Goal: Information Seeking & Learning: Learn about a topic

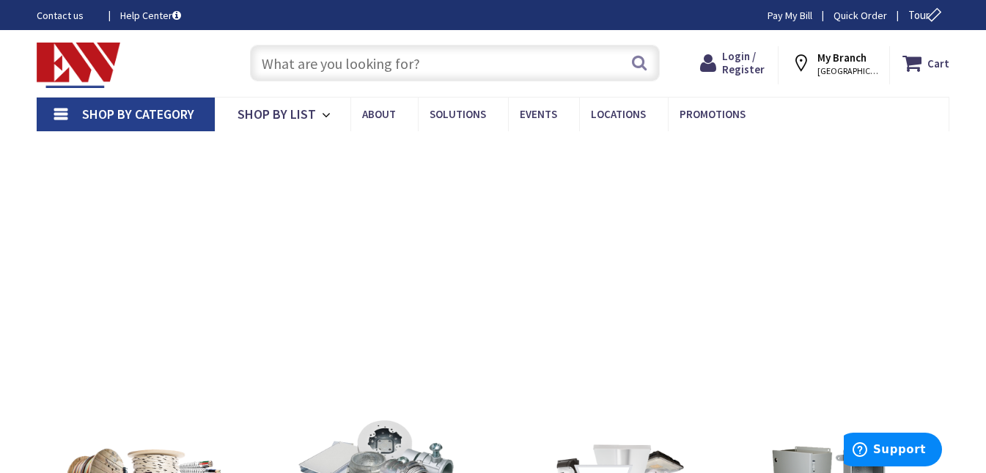
click at [328, 66] on input "text" at bounding box center [455, 63] width 410 height 37
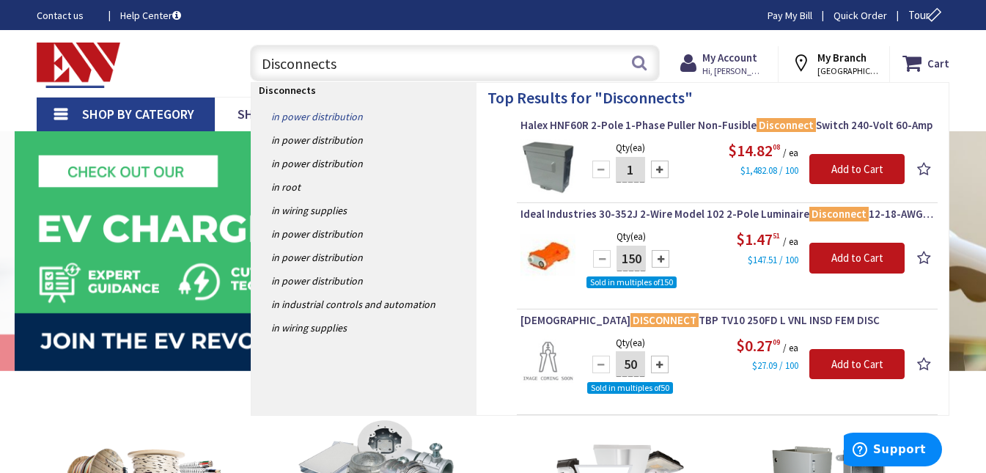
type input "Disconnects"
click at [346, 119] on link "in Power Distribution" at bounding box center [363, 116] width 225 height 23
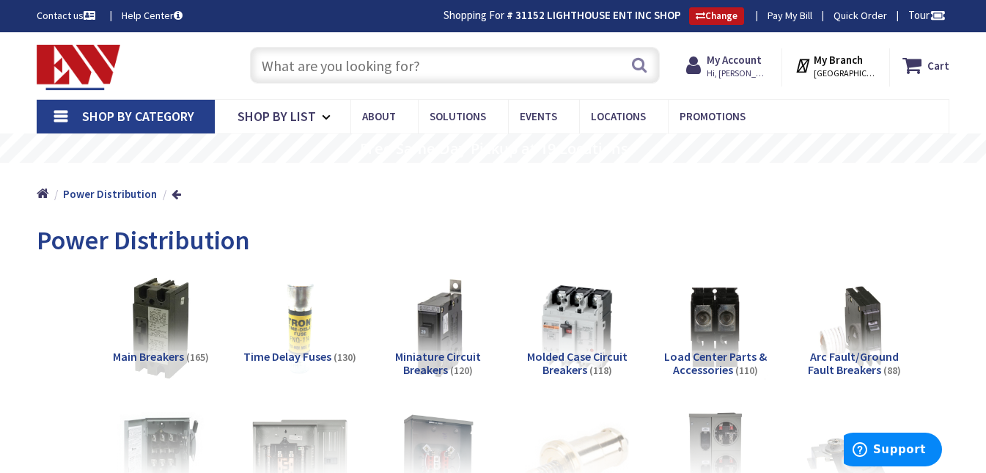
click at [260, 65] on input "text" at bounding box center [455, 65] width 410 height 37
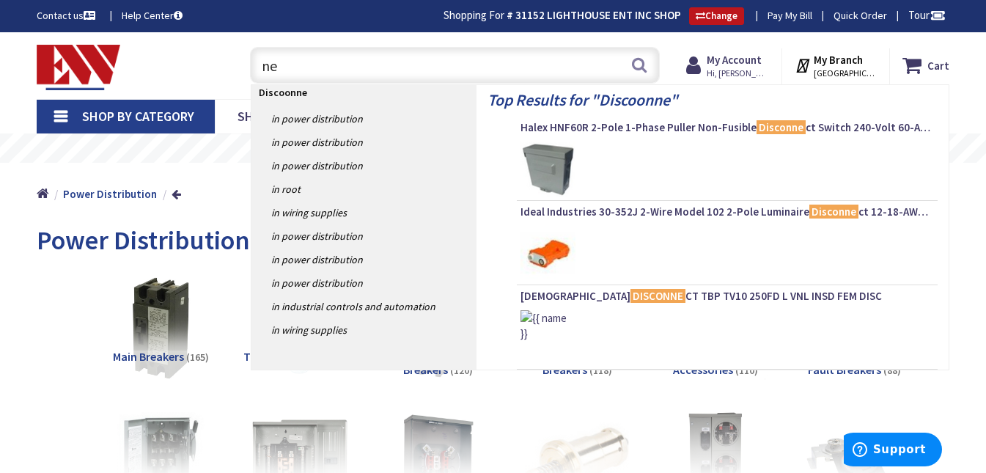
type input "e"
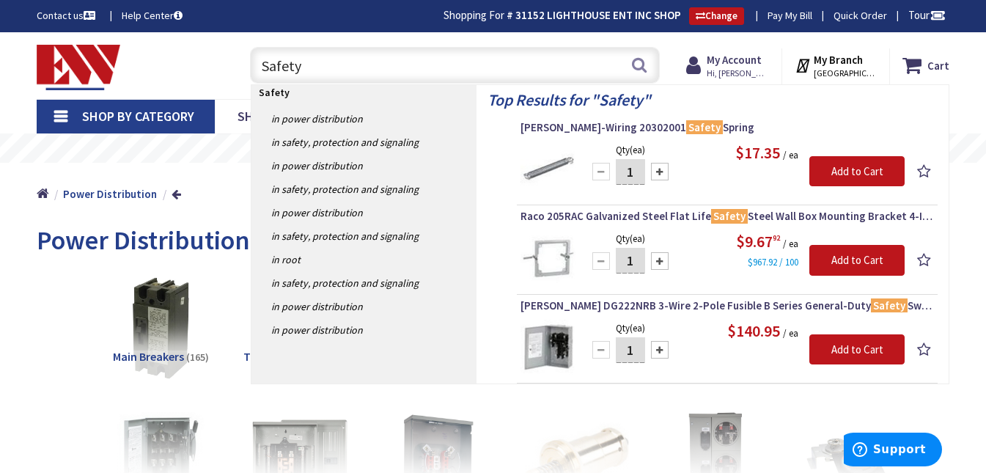
type input "Safety"
click at [606, 325] on div "Qty (ea) 1 Please select a quantity" at bounding box center [630, 347] width 88 height 56
click at [692, 308] on span "Eaton DG222NRB 3-Wire 2-Pole Fusible B Series General-Duty Safety Switch 240-Vo…" at bounding box center [726, 305] width 413 height 15
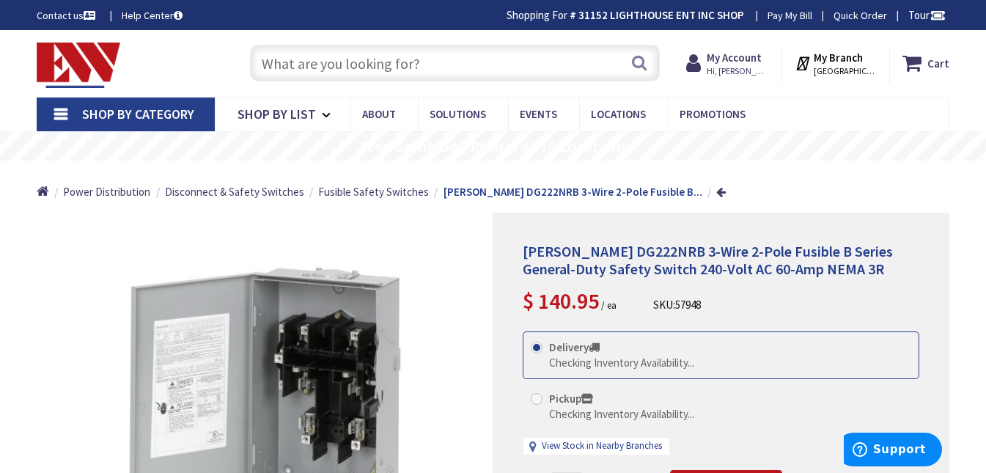
click at [408, 71] on input "text" at bounding box center [455, 63] width 410 height 37
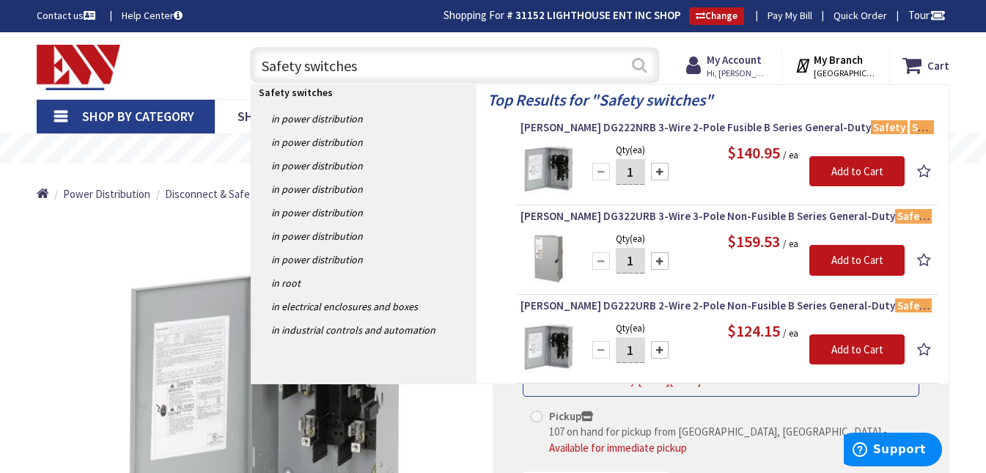
type input "Safety switches"
click at [635, 63] on button "Search" at bounding box center [638, 64] width 19 height 33
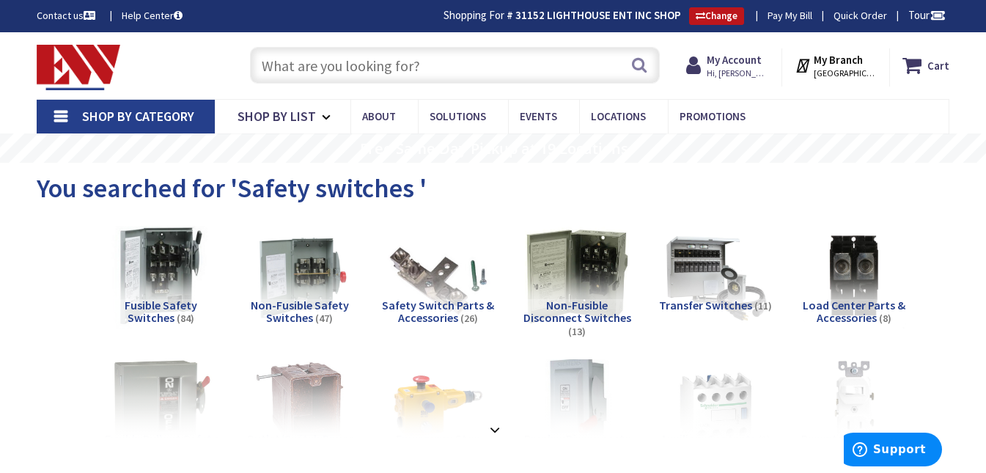
click at [171, 293] on img at bounding box center [161, 276] width 114 height 114
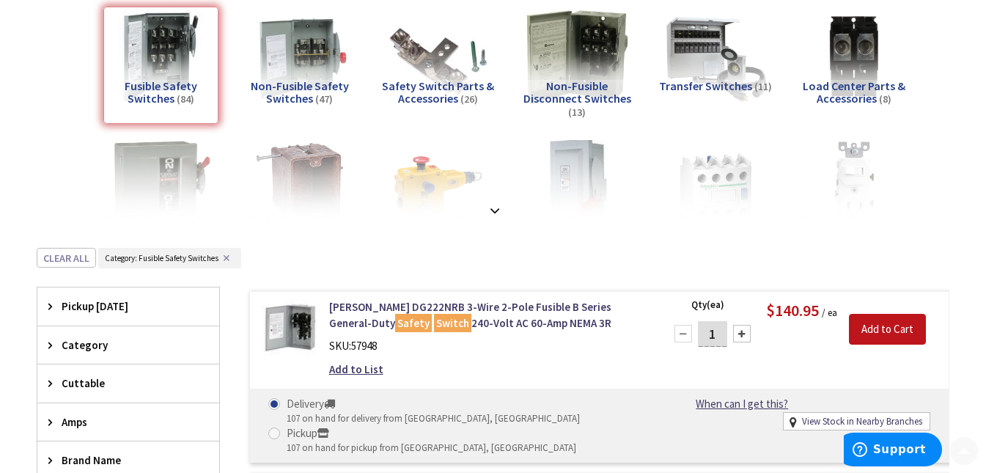
scroll to position [220, 0]
click at [495, 202] on strong at bounding box center [495, 204] width 18 height 16
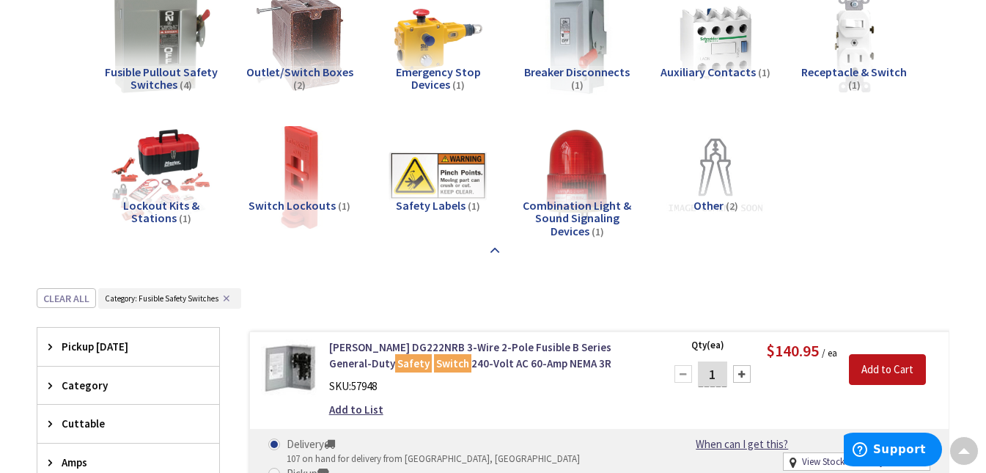
scroll to position [0, 0]
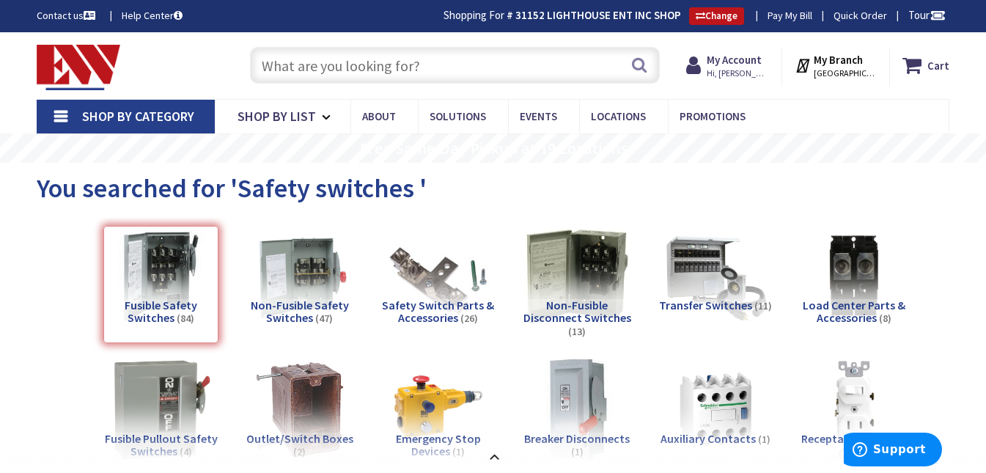
click at [310, 61] on input "text" at bounding box center [455, 65] width 410 height 37
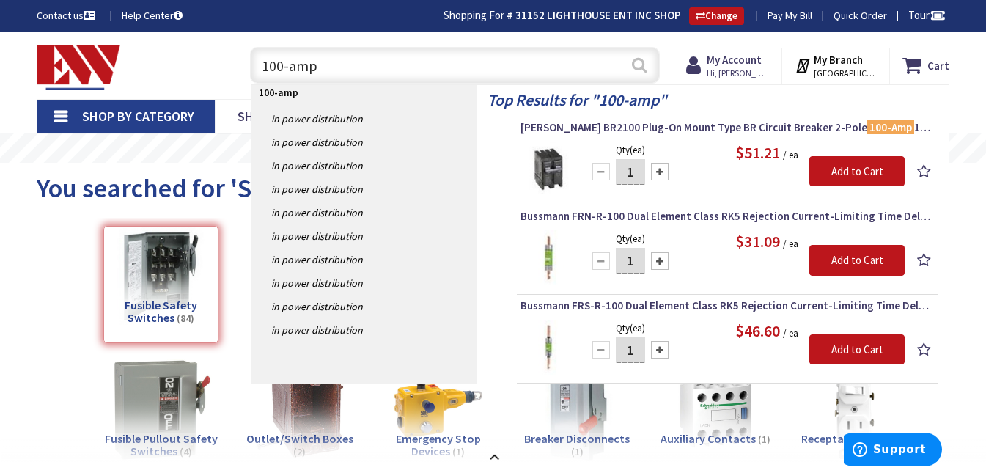
type input "100-amp"
click at [636, 65] on button "Search" at bounding box center [638, 64] width 19 height 33
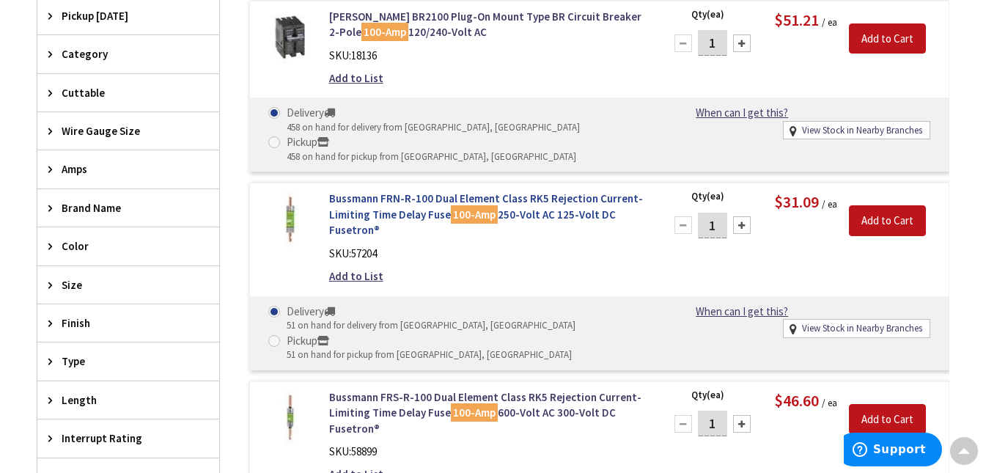
scroll to position [513, 0]
